Goal: Transaction & Acquisition: Purchase product/service

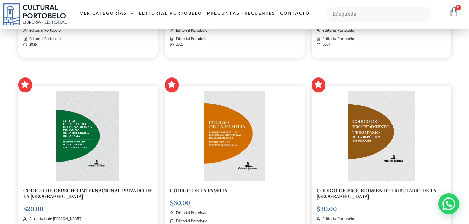
scroll to position [406, 0]
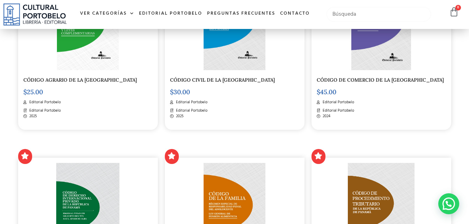
click at [380, 12] on input "text" at bounding box center [378, 14] width 104 height 15
type input "PROPIEDAD INTELECTUAL"
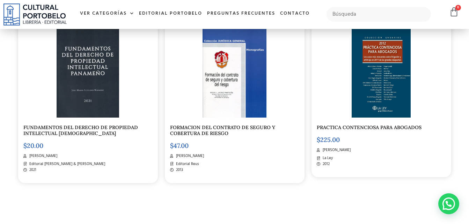
scroll to position [174, 0]
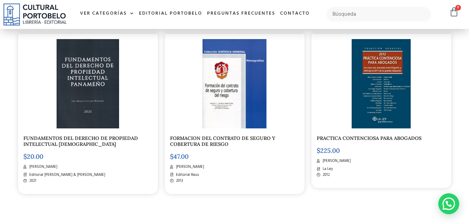
click at [75, 102] on img at bounding box center [88, 84] width 63 height 90
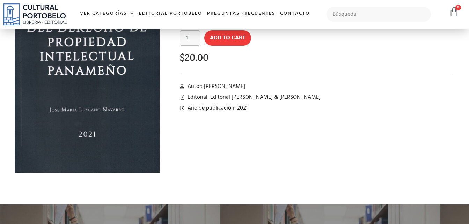
scroll to position [105, 0]
